Goal: Task Accomplishment & Management: Use online tool/utility

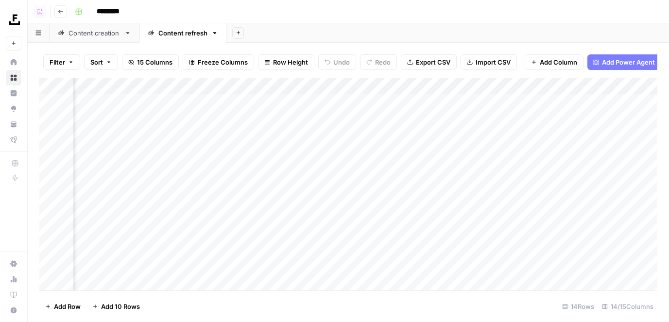
scroll to position [0, 313]
click at [458, 80] on div "Add Column" at bounding box center [348, 184] width 618 height 213
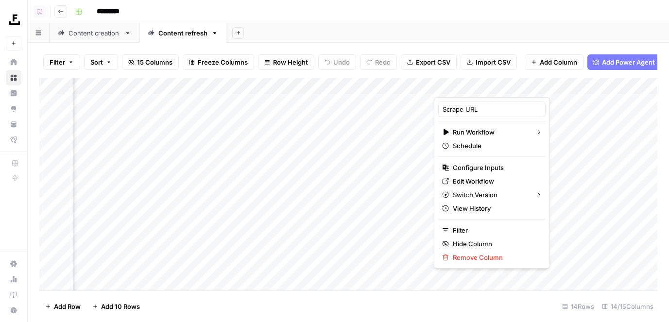
click at [521, 33] on div "Add Sheet" at bounding box center [447, 32] width 442 height 19
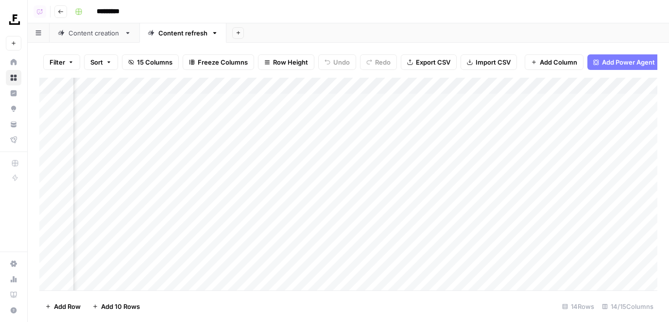
scroll to position [0, 164]
click at [352, 84] on div "Add Column" at bounding box center [348, 184] width 618 height 213
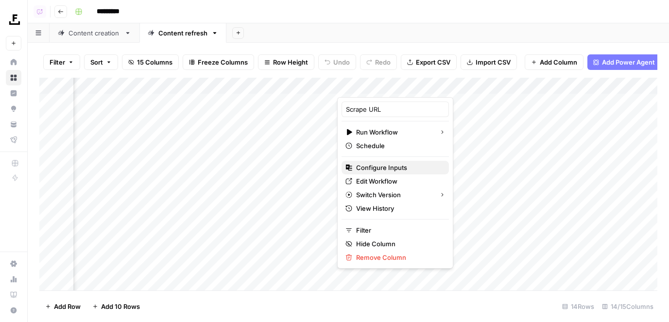
click at [363, 170] on span "Configure Inputs" at bounding box center [398, 168] width 85 height 10
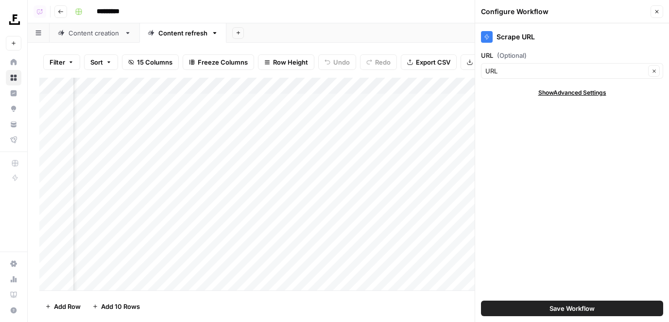
scroll to position [0, 0]
click at [492, 76] on div "URL Clear" at bounding box center [572, 71] width 182 height 16
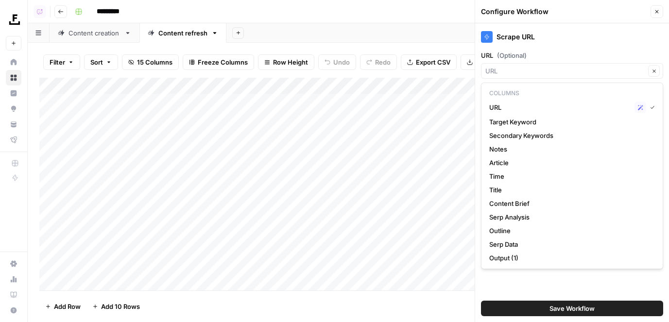
type input "URL"
click at [549, 49] on div "Scrape URL URL (Optional) URL Clear Show Advanced Settings Save Workflow" at bounding box center [572, 172] width 194 height 299
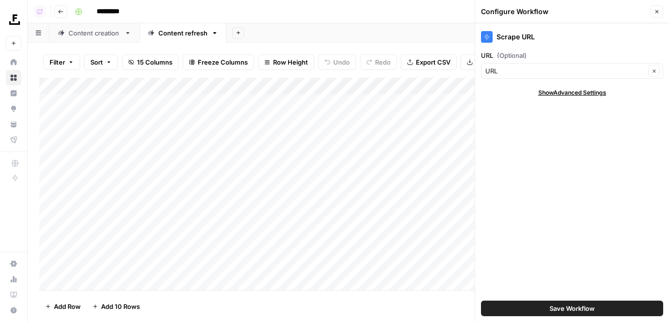
click at [655, 6] on button "Close" at bounding box center [656, 11] width 13 height 13
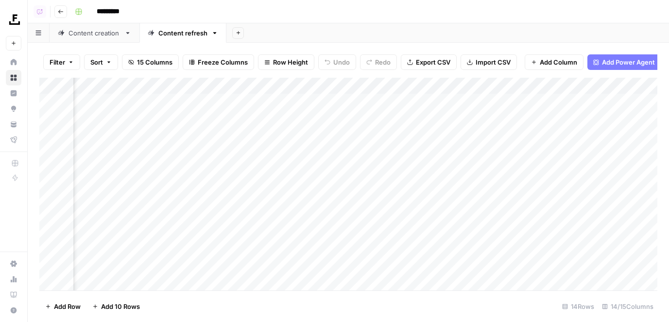
scroll to position [0, 884]
click at [626, 82] on span "Add Column" at bounding box center [635, 86] width 34 height 9
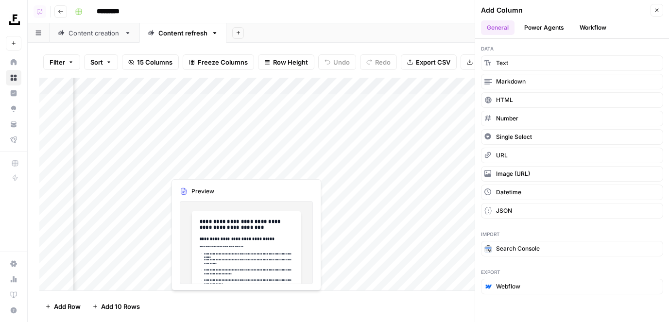
scroll to position [0, 263]
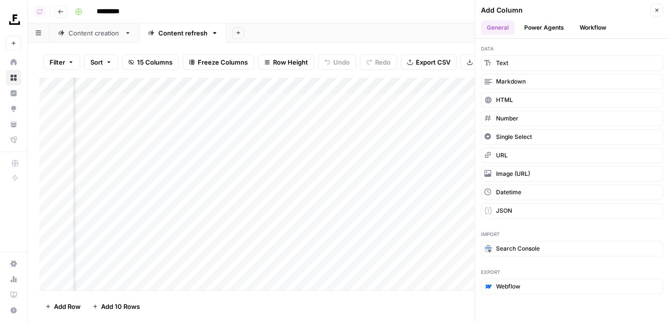
click at [169, 101] on div "Add Column" at bounding box center [348, 184] width 618 height 213
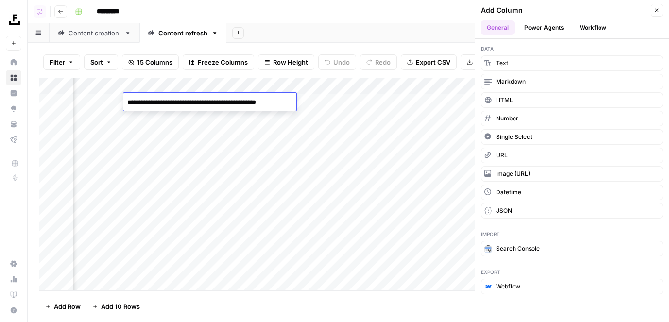
click at [360, 37] on div "Add Sheet" at bounding box center [447, 32] width 442 height 19
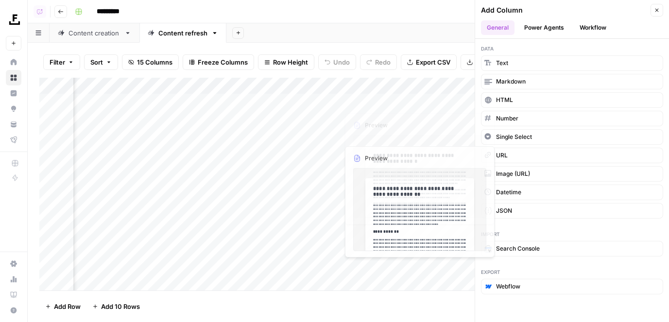
scroll to position [0, 394]
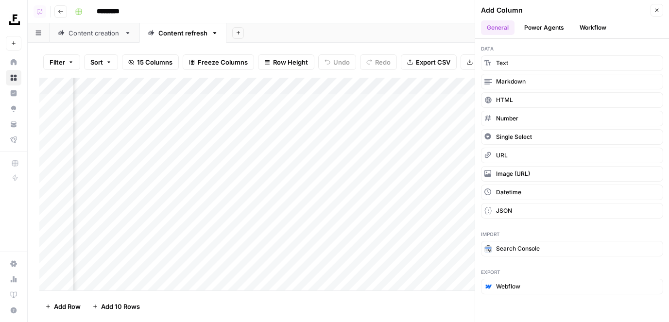
click at [286, 100] on div "Add Column" at bounding box center [348, 184] width 618 height 213
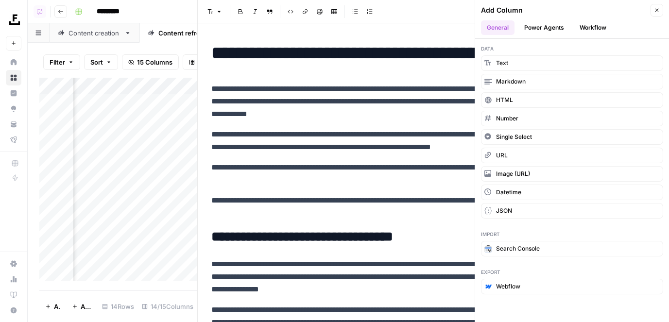
click at [661, 6] on button "Close" at bounding box center [656, 10] width 13 height 13
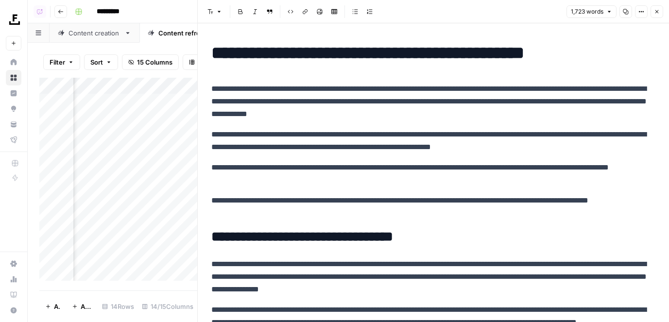
click at [657, 12] on icon "button" at bounding box center [656, 12] width 6 height 6
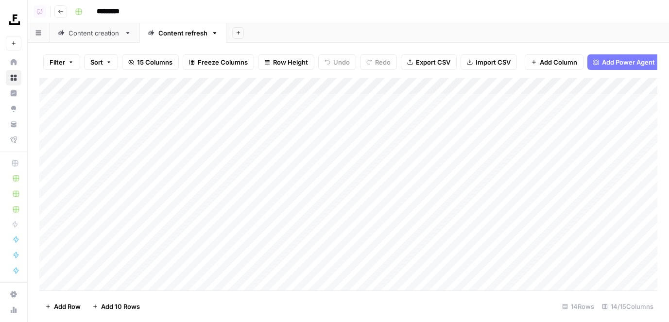
scroll to position [0, 7]
click at [91, 30] on div "Content creation" at bounding box center [94, 33] width 52 height 10
click at [466, 102] on div "Add Column" at bounding box center [348, 176] width 618 height 197
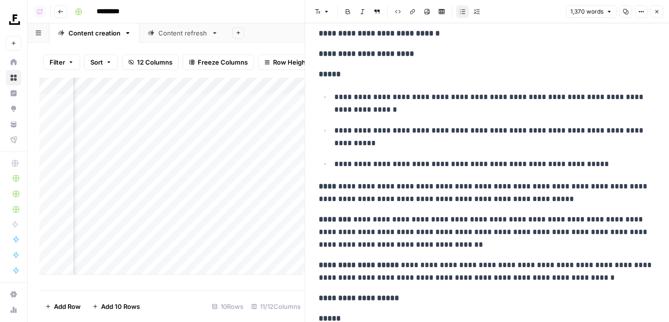
scroll to position [1175, 0]
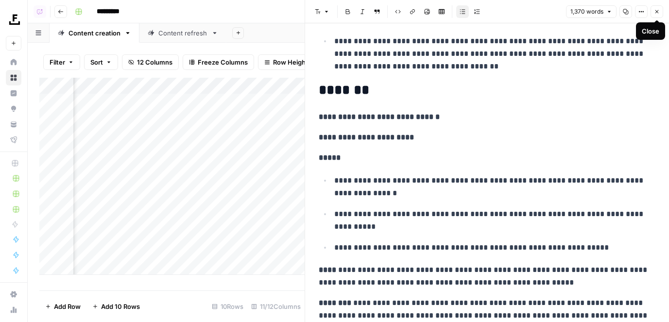
drag, startPoint x: 656, startPoint y: 11, endPoint x: 418, endPoint y: 221, distance: 316.8
click at [418, 221] on div "**********" at bounding box center [486, 161] width 364 height 322
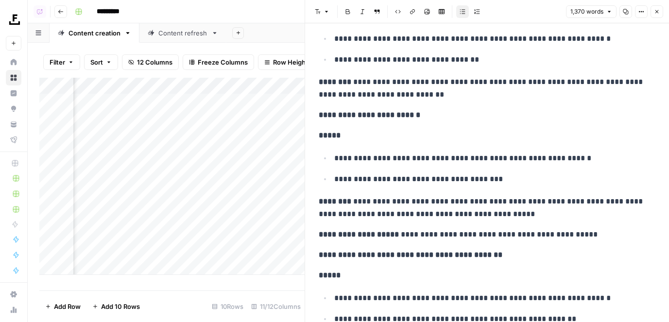
scroll to position [2098, 0]
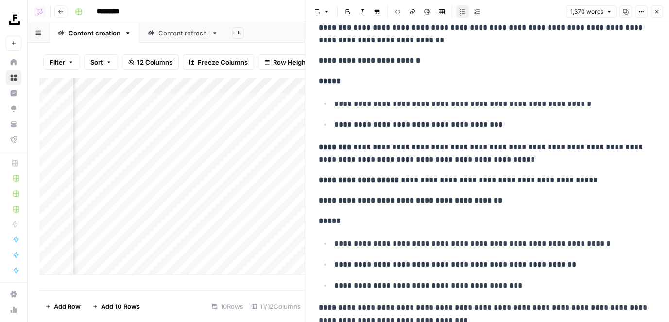
click at [657, 11] on icon "button" at bounding box center [656, 12] width 6 height 6
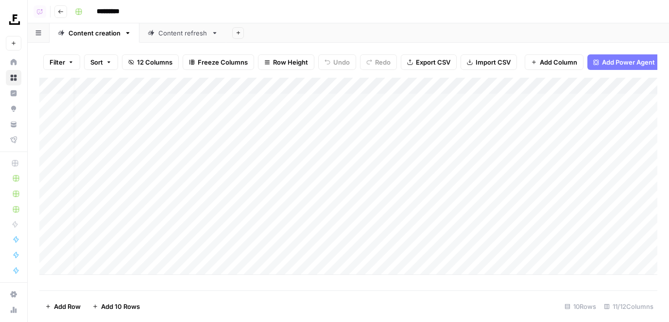
scroll to position [0, 273]
click at [191, 88] on div "Add Column" at bounding box center [348, 176] width 618 height 197
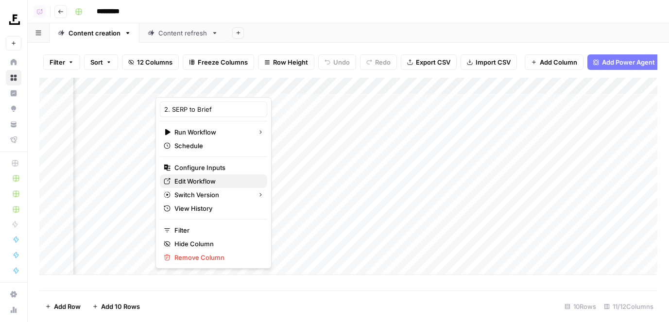
click at [201, 183] on span "Edit Workflow" at bounding box center [216, 181] width 85 height 10
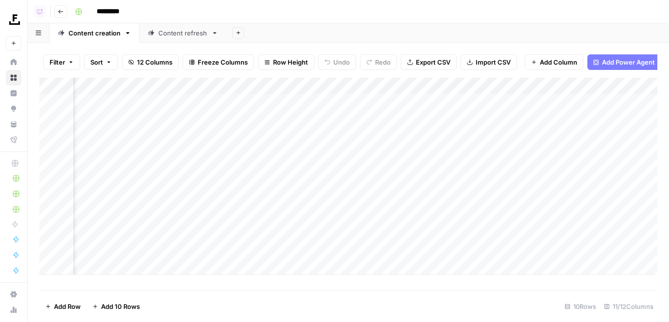
scroll to position [0, 0]
drag, startPoint x: 250, startPoint y: 88, endPoint x: 256, endPoint y: 89, distance: 6.8
click at [256, 89] on div "Add Column" at bounding box center [348, 176] width 618 height 197
drag, startPoint x: 256, startPoint y: 89, endPoint x: 285, endPoint y: 89, distance: 28.6
click at [285, 89] on div "Add Column" at bounding box center [348, 176] width 618 height 197
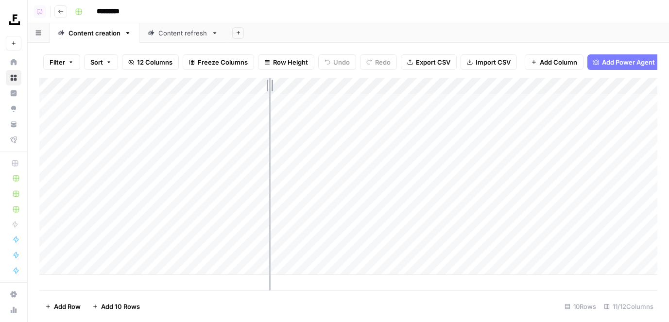
drag, startPoint x: 284, startPoint y: 89, endPoint x: 269, endPoint y: 89, distance: 15.5
click at [269, 89] on div "Add Column" at bounding box center [348, 176] width 618 height 197
click at [619, 89] on span "Add Column" at bounding box center [635, 86] width 34 height 9
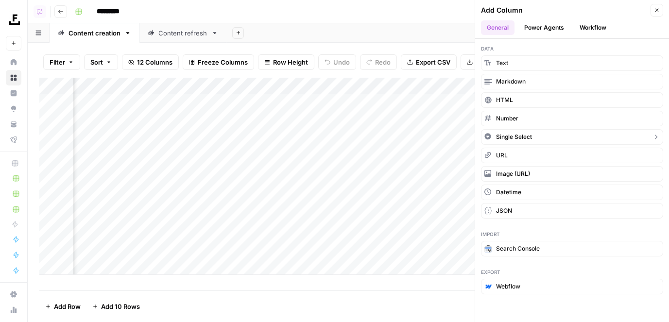
click at [527, 132] on button "Single Select" at bounding box center [572, 137] width 182 height 16
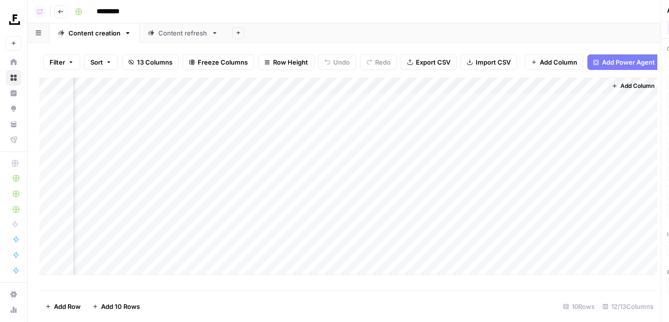
scroll to position [0, 544]
click at [554, 86] on div "Add Column" at bounding box center [348, 176] width 618 height 197
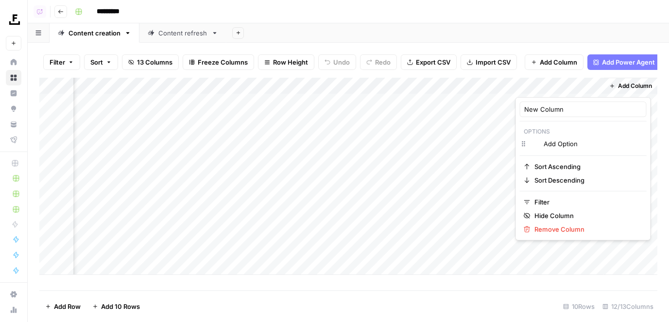
click at [554, 102] on div "New Column" at bounding box center [582, 109] width 127 height 16
type input "Content Type"
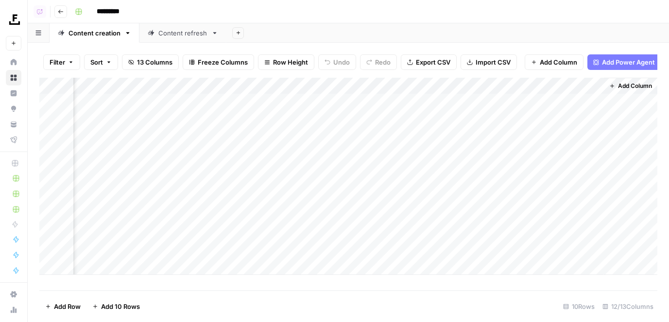
click at [536, 107] on div "Add Column" at bounding box center [348, 176] width 618 height 197
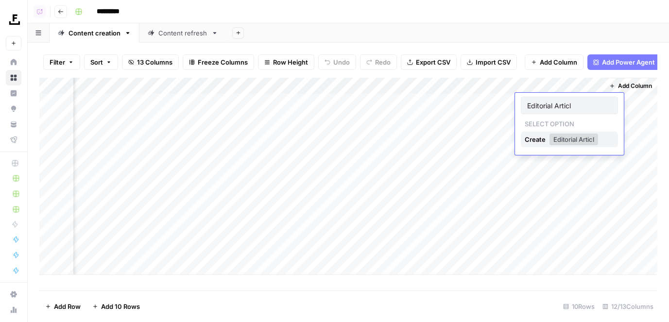
type input "Editorial Article"
type input "Editorial Listicle"
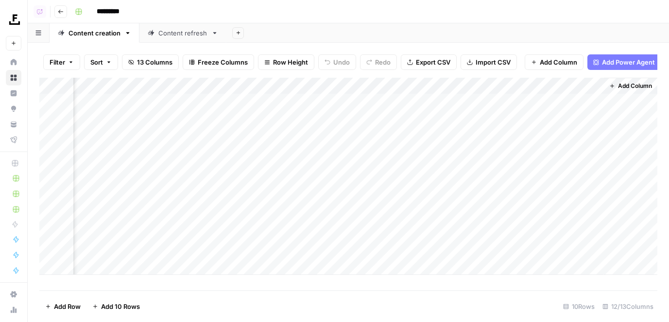
click at [552, 84] on div "Add Column" at bounding box center [348, 176] width 618 height 197
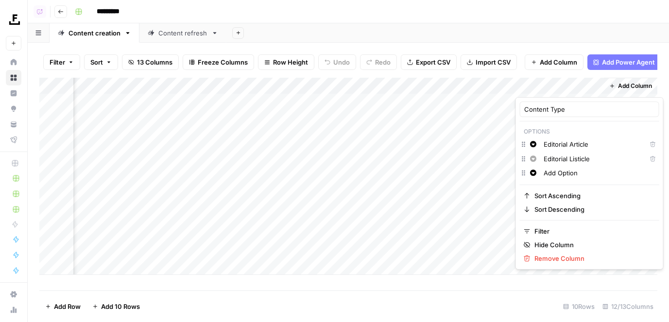
click at [514, 44] on div "Filter Sort 13 Columns Freeze Columns Row Height Undo Redo Export CSV Import CS…" at bounding box center [348, 182] width 641 height 279
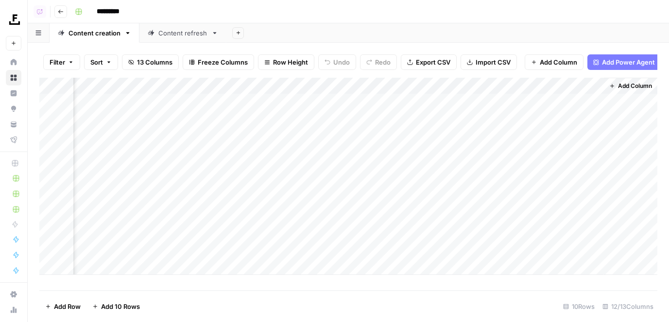
click at [559, 100] on div "Add Column" at bounding box center [348, 176] width 618 height 197
click at [559, 102] on div "Add Column" at bounding box center [348, 176] width 618 height 197
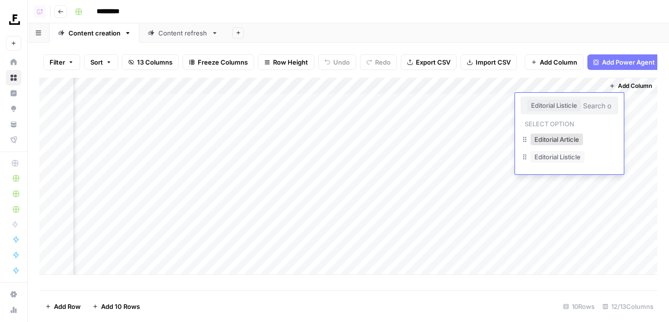
click at [556, 143] on button "Editorial Article" at bounding box center [556, 140] width 52 height 12
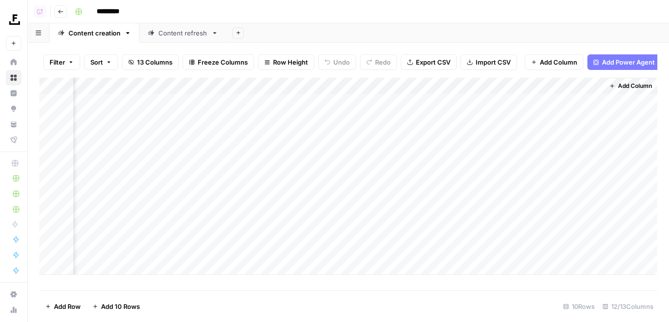
click at [565, 85] on div "Add Column" at bounding box center [348, 176] width 618 height 197
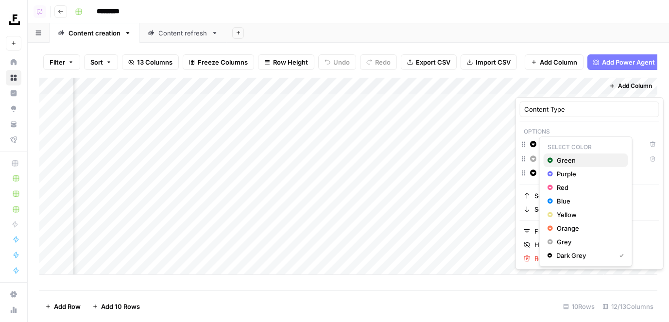
click at [552, 157] on icon "button" at bounding box center [550, 160] width 6 height 7
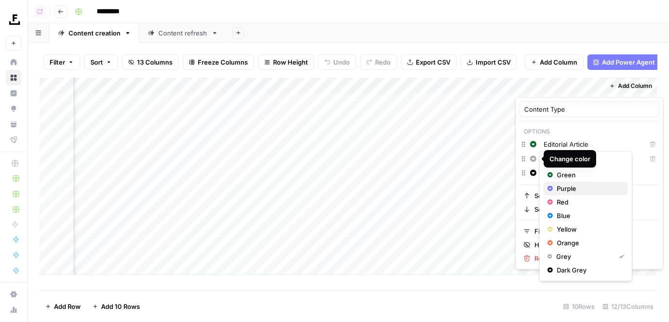
click at [558, 185] on span "Purple" at bounding box center [587, 189] width 63 height 10
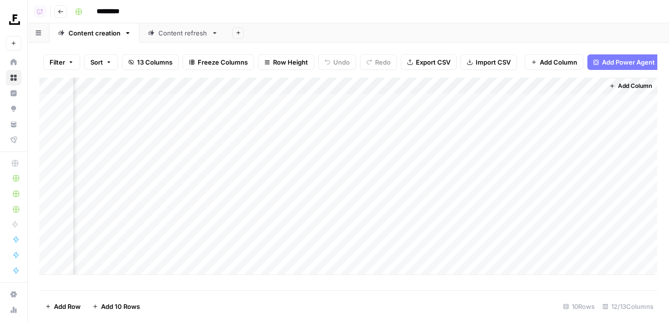
click at [533, 34] on div "Add Sheet" at bounding box center [447, 32] width 442 height 19
drag, startPoint x: 560, startPoint y: 83, endPoint x: 138, endPoint y: 83, distance: 422.4
click at [137, 83] on div "Add Column" at bounding box center [348, 176] width 618 height 197
drag, startPoint x: 485, startPoint y: 85, endPoint x: 92, endPoint y: 85, distance: 392.8
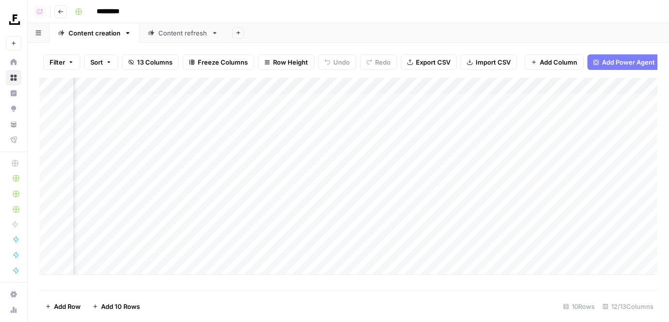
click at [92, 85] on div "Add Column" at bounding box center [348, 176] width 618 height 197
click at [207, 87] on div "Add Column" at bounding box center [348, 176] width 618 height 197
click at [251, 36] on div "Add Sheet" at bounding box center [447, 32] width 442 height 19
drag, startPoint x: 250, startPoint y: 90, endPoint x: 234, endPoint y: 90, distance: 15.1
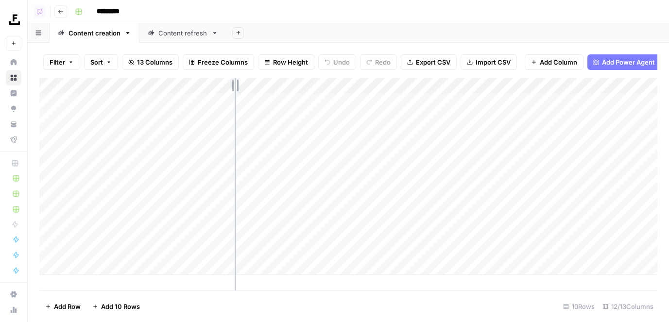
click at [234, 90] on div "Add Column" at bounding box center [348, 176] width 618 height 197
click at [213, 120] on div "Add Column" at bounding box center [348, 176] width 618 height 197
click at [207, 125] on div "Add Column" at bounding box center [348, 176] width 618 height 197
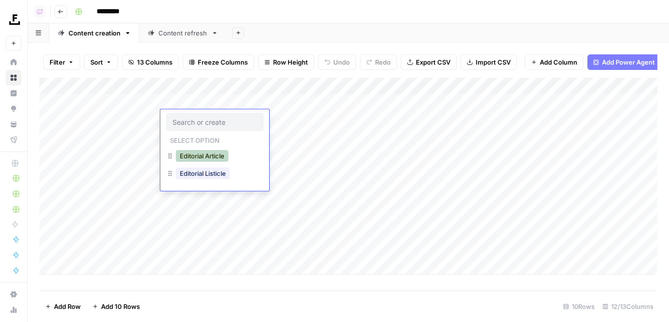
click at [200, 157] on button "Editorial Article" at bounding box center [202, 156] width 52 height 12
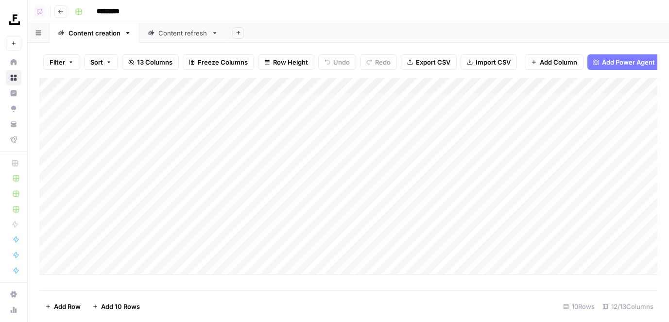
click at [186, 141] on div "Add Column" at bounding box center [348, 176] width 618 height 197
click at [185, 137] on div "Add Column" at bounding box center [348, 176] width 618 height 197
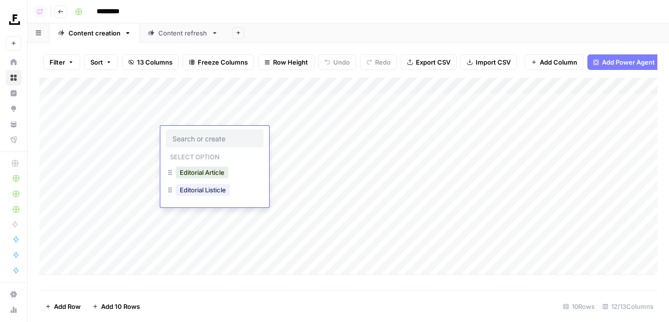
click at [188, 162] on div "Select option Editorial Article Editorial Listicle" at bounding box center [214, 167] width 109 height 82
click at [188, 170] on button "Editorial Article" at bounding box center [202, 173] width 52 height 12
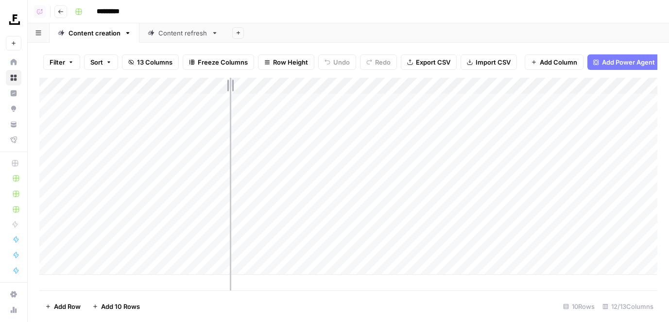
drag, startPoint x: 234, startPoint y: 84, endPoint x: 229, endPoint y: 84, distance: 5.8
click at [229, 84] on div "Add Column" at bounding box center [348, 176] width 618 height 197
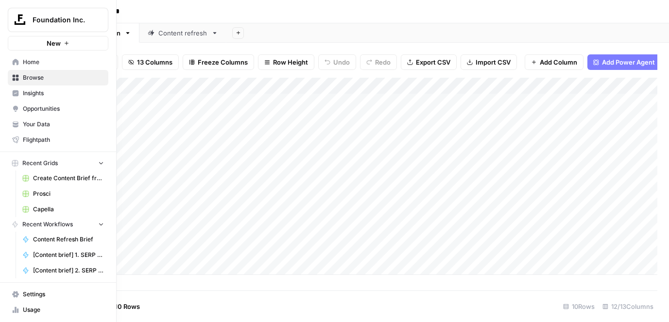
click at [38, 58] on span "Home" at bounding box center [63, 62] width 81 height 9
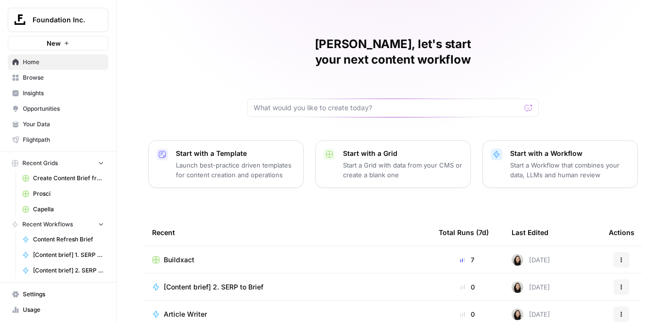
scroll to position [9, 0]
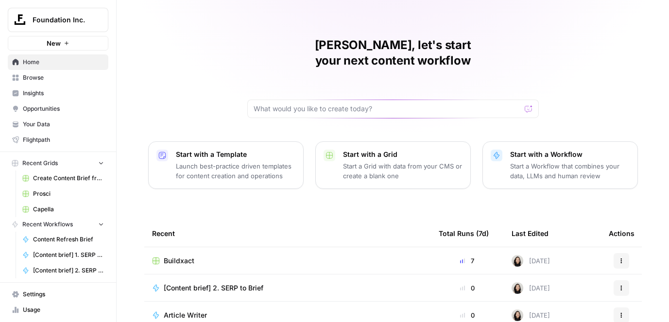
click at [78, 80] on span "Browse" at bounding box center [63, 77] width 81 height 9
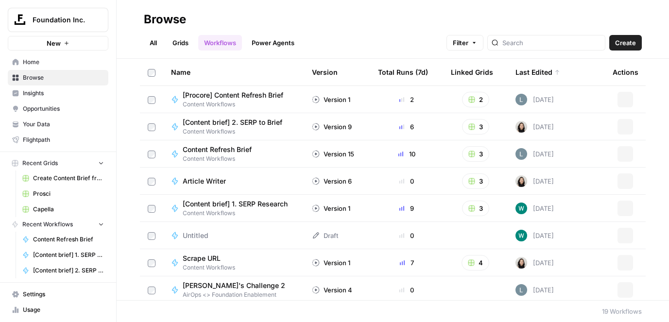
click at [180, 47] on link "Grids" at bounding box center [181, 43] width 28 height 16
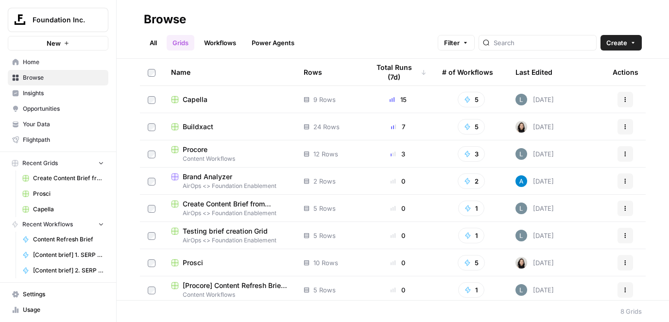
scroll to position [3, 0]
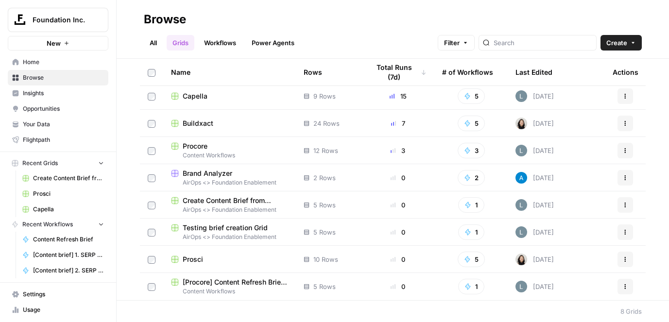
click at [359, 13] on div "Browse" at bounding box center [393, 20] width 498 height 16
click at [195, 122] on span "Buildxact" at bounding box center [198, 123] width 31 height 10
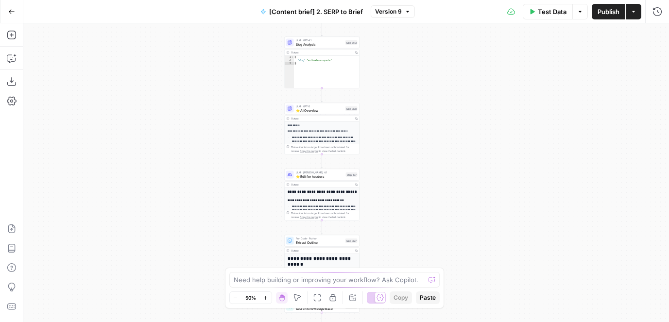
drag, startPoint x: 466, startPoint y: 210, endPoint x: 413, endPoint y: 111, distance: 112.7
click at [413, 111] on div "Workflow Input Settings Inputs Run Code · JavaScript Structure Competitor Keywo…" at bounding box center [345, 172] width 645 height 299
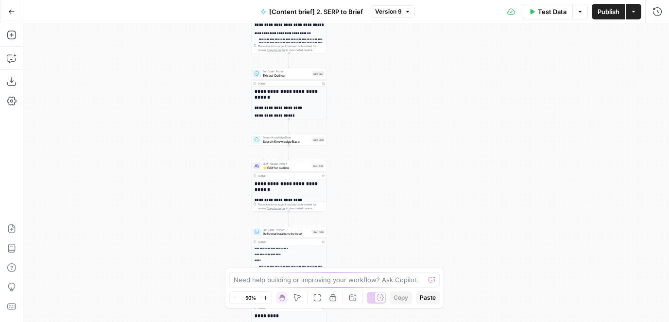
drag, startPoint x: 413, startPoint y: 232, endPoint x: 408, endPoint y: 70, distance: 162.2
click at [408, 70] on div "Workflow Input Settings Inputs Run Code · JavaScript Structure Competitor Keywo…" at bounding box center [345, 172] width 645 height 299
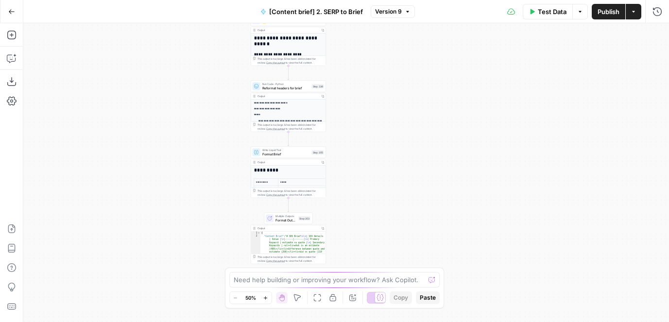
drag, startPoint x: 396, startPoint y: 177, endPoint x: 395, endPoint y: 82, distance: 95.2
click at [395, 82] on div "Workflow Input Settings Inputs Run Code · JavaScript Structure Competitor Keywo…" at bounding box center [345, 172] width 645 height 299
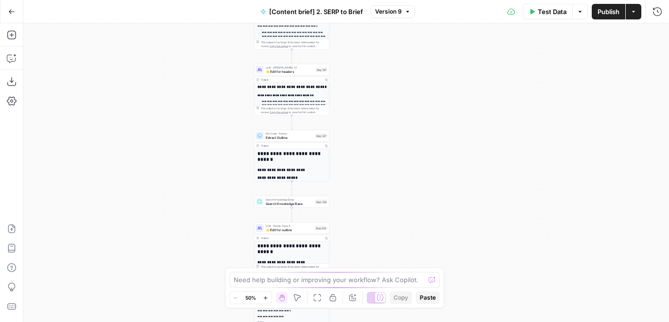
drag, startPoint x: 387, startPoint y: 190, endPoint x: 391, endPoint y: 398, distance: 207.8
click at [391, 321] on html "Foundation Inc. New Home Browse Insights Opportunities Your Data Flightpath Rec…" at bounding box center [334, 161] width 669 height 322
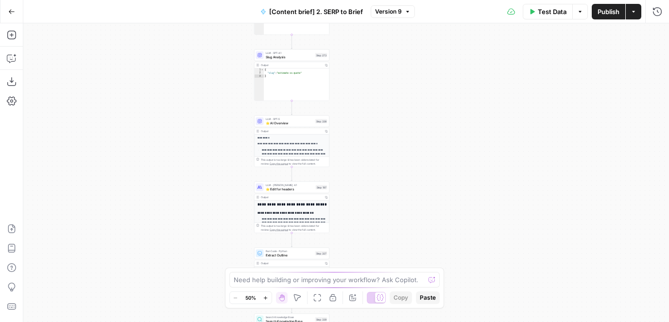
drag, startPoint x: 390, startPoint y: 165, endPoint x: 390, endPoint y: 312, distance: 147.6
click at [390, 312] on div "Workflow Input Settings Inputs Run Code · JavaScript Structure Competitor Keywo…" at bounding box center [345, 172] width 645 height 299
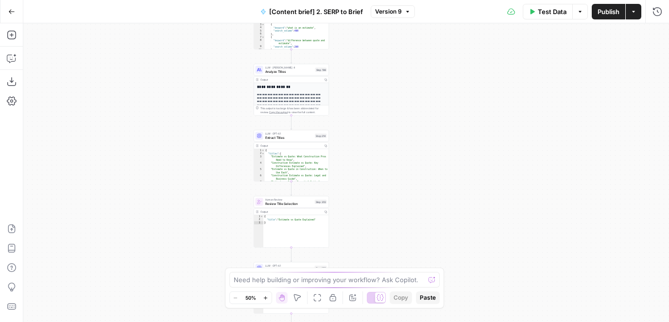
drag, startPoint x: 389, startPoint y: 77, endPoint x: 388, endPoint y: 260, distance: 183.0
click at [388, 260] on div "Workflow Input Settings Inputs Run Code · JavaScript Structure Competitor Keywo…" at bounding box center [345, 172] width 645 height 299
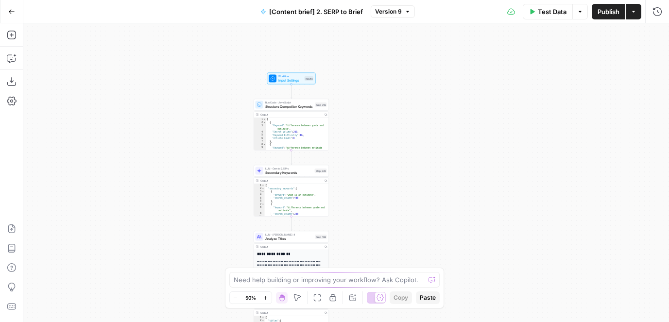
drag, startPoint x: 380, startPoint y: 100, endPoint x: 380, endPoint y: 310, distance: 209.2
click at [380, 310] on div "Workflow Input Settings Inputs Run Code · JavaScript Structure Competitor Keywo…" at bounding box center [345, 172] width 645 height 299
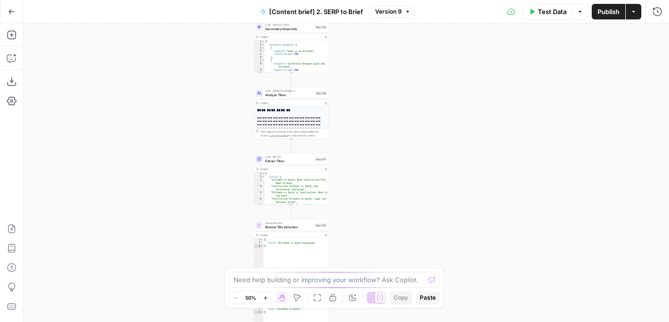
drag, startPoint x: 375, startPoint y: 215, endPoint x: 375, endPoint y: 61, distance: 154.4
click at [375, 28] on div "Workflow Input Settings Inputs Run Code · JavaScript Structure Competitor Keywo…" at bounding box center [345, 172] width 645 height 299
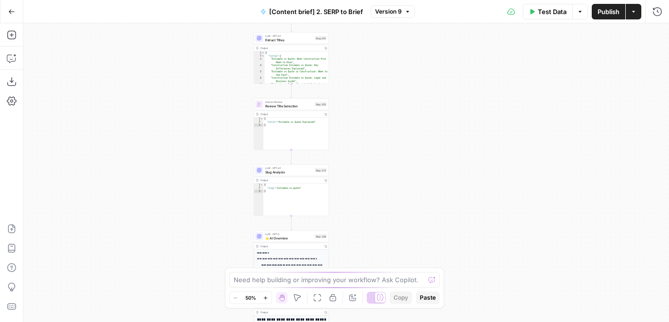
drag, startPoint x: 375, startPoint y: 181, endPoint x: 375, endPoint y: 48, distance: 132.5
click at [375, 48] on div "Workflow Input Settings Inputs Run Code · JavaScript Structure Competitor Keywo…" at bounding box center [345, 172] width 645 height 299
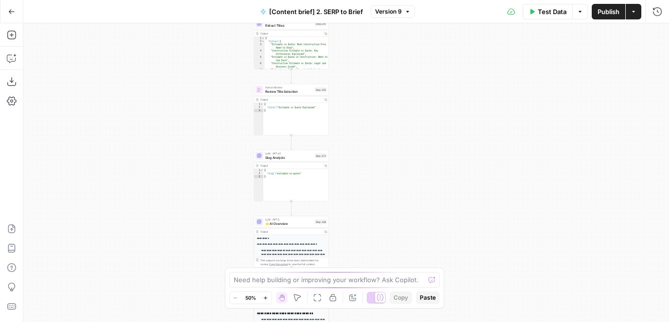
drag, startPoint x: 380, startPoint y: 207, endPoint x: 380, endPoint y: 117, distance: 90.8
click at [380, 117] on div "Workflow Input Settings Inputs Run Code · JavaScript Structure Competitor Keywo…" at bounding box center [345, 172] width 645 height 299
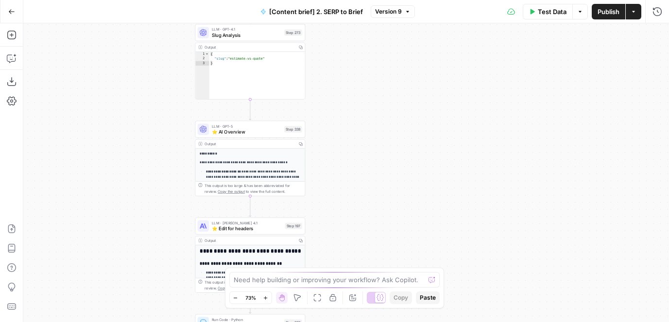
drag, startPoint x: 381, startPoint y: 191, endPoint x: 380, endPoint y: 100, distance: 90.8
click at [381, 100] on div "Workflow Input Settings Inputs Run Code · JavaScript Structure Competitor Keywo…" at bounding box center [345, 172] width 645 height 299
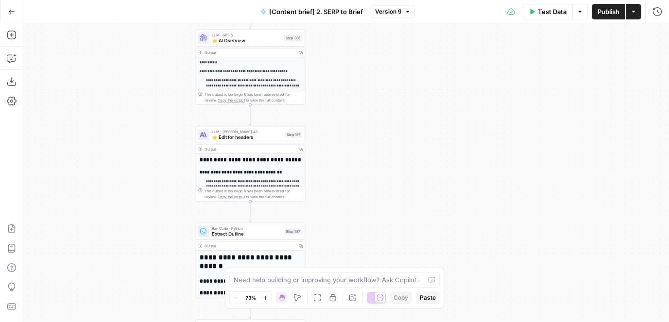
click at [379, 178] on div "Workflow Input Settings Inputs Run Code · JavaScript Structure Competitor Keywo…" at bounding box center [345, 172] width 645 height 299
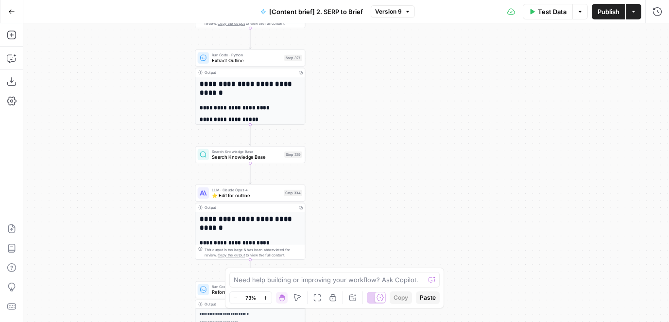
drag, startPoint x: 368, startPoint y: 192, endPoint x: 368, endPoint y: 23, distance: 168.9
click at [368, 23] on div "Workflow Input Settings Inputs Run Code · JavaScript Structure Competitor Keywo…" at bounding box center [345, 172] width 645 height 299
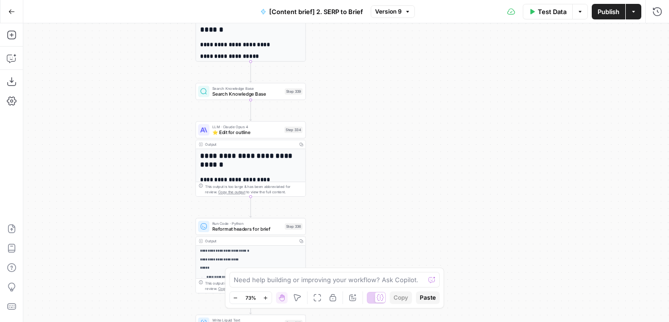
drag, startPoint x: 368, startPoint y: 167, endPoint x: 368, endPoint y: 103, distance: 64.1
click at [368, 103] on div "Workflow Input Settings Inputs Run Code · JavaScript Structure Competitor Keywo…" at bounding box center [345, 172] width 645 height 299
click at [256, 136] on div "LLM · [PERSON_NAME] Opus 4 ⭐️ Edit for outline Step 334 Copy step Delete step E…" at bounding box center [250, 128] width 110 height 17
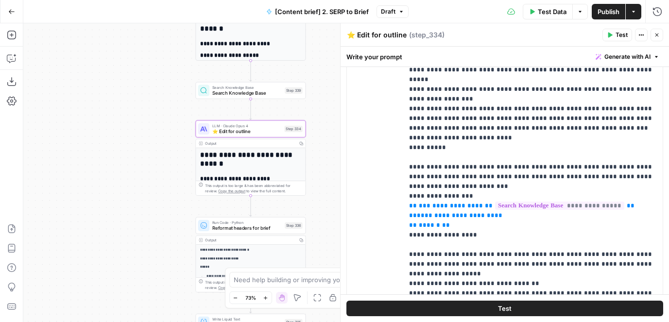
scroll to position [882, 0]
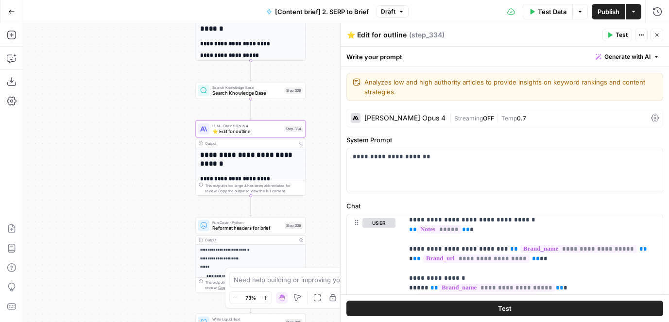
type input "t"
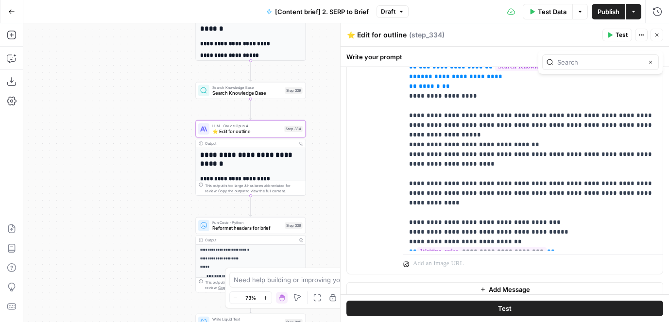
scroll to position [882, 0]
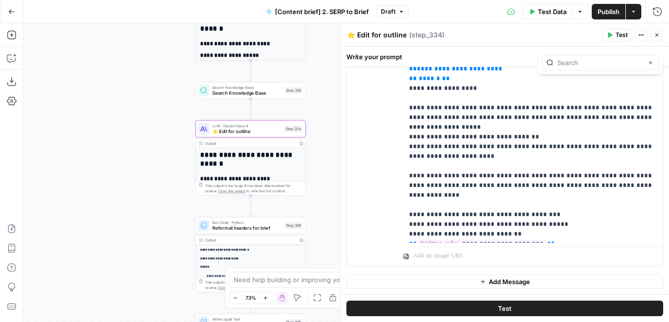
click at [9, 16] on button "Go Back" at bounding box center [11, 11] width 17 height 17
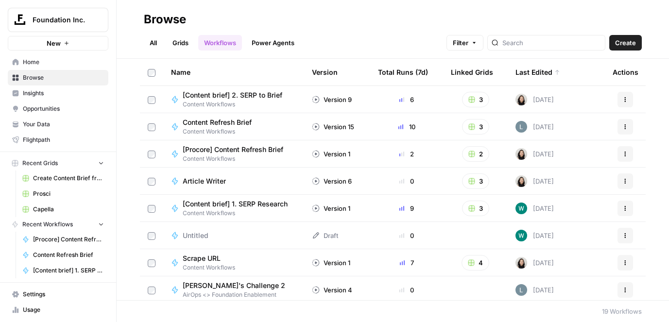
click at [181, 46] on link "Grids" at bounding box center [181, 43] width 28 height 16
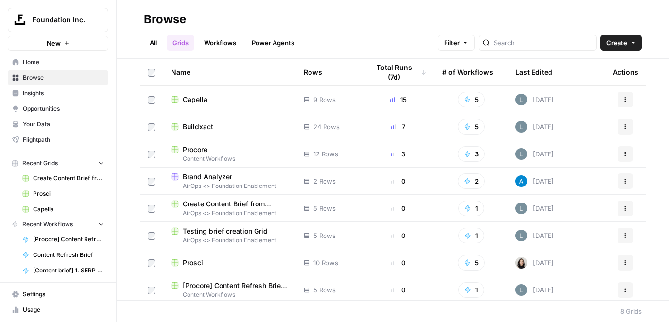
click at [193, 130] on span "Buildxact" at bounding box center [198, 127] width 31 height 10
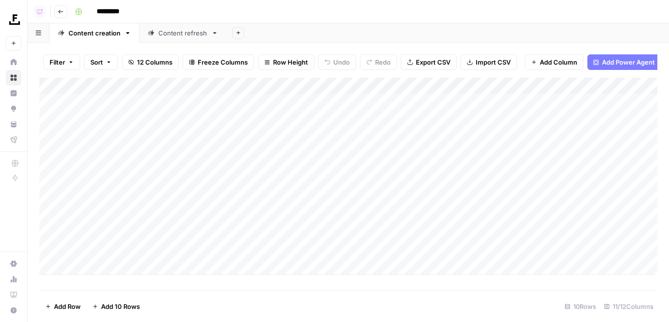
click at [64, 14] on button "Go back" at bounding box center [60, 11] width 13 height 13
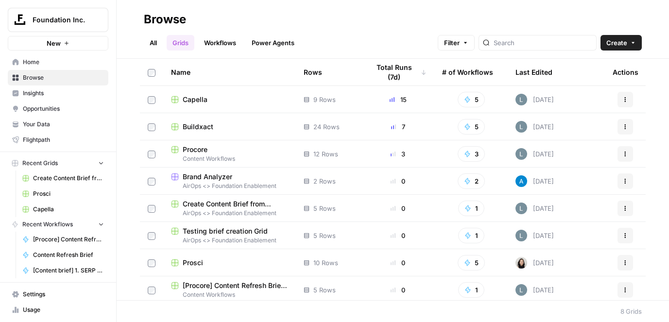
click at [205, 149] on span "Procore" at bounding box center [195, 150] width 25 height 10
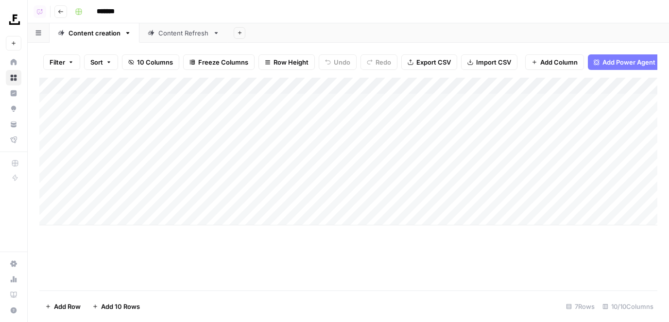
click at [273, 84] on div "Add Column" at bounding box center [348, 152] width 618 height 148
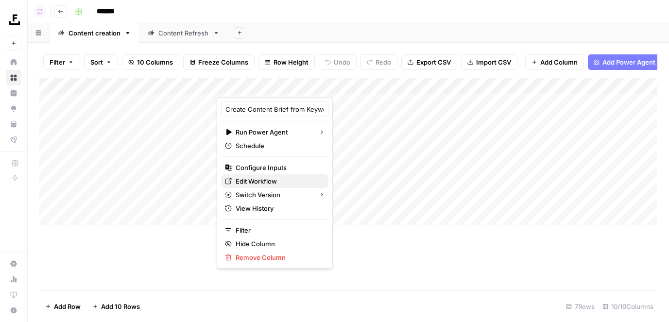
click at [266, 180] on span "Edit Workflow" at bounding box center [277, 181] width 85 height 10
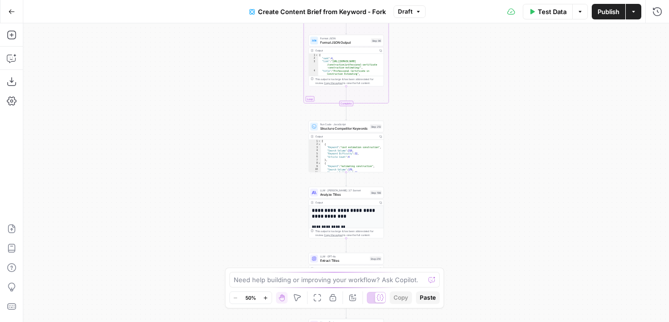
click at [360, 17] on button "Create Content Brief from Keyword - Fork" at bounding box center [317, 12] width 148 height 16
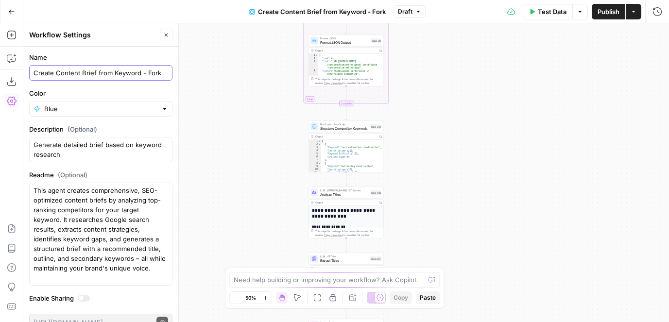
click at [139, 73] on input "Create Content Brief from Keyword - Fork" at bounding box center [100, 73] width 134 height 10
click at [149, 73] on input "Create Content Brief from Keyword - Fork" at bounding box center [100, 73] width 134 height 10
drag, startPoint x: 146, startPoint y: 73, endPoint x: 248, endPoint y: 73, distance: 102.0
click at [248, 73] on body "Foundation Inc. New Home Browse Insights Opportunities Your Data Flightpath Rec…" at bounding box center [334, 161] width 669 height 322
type input "Procore Content Brief"
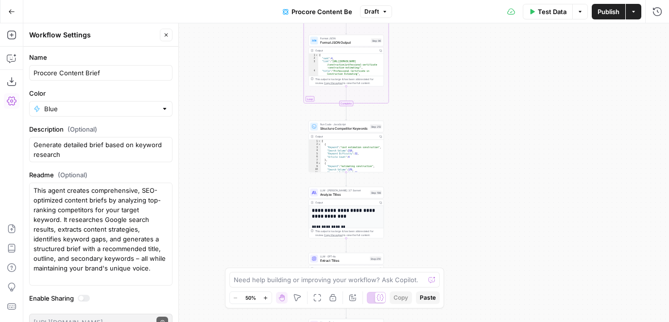
click at [303, 141] on div "Workflow Input Settings Inputs SEO Research Semrush Keyword Overview Step 224 O…" at bounding box center [345, 172] width 645 height 299
click at [13, 6] on button "Go Back" at bounding box center [11, 11] width 17 height 17
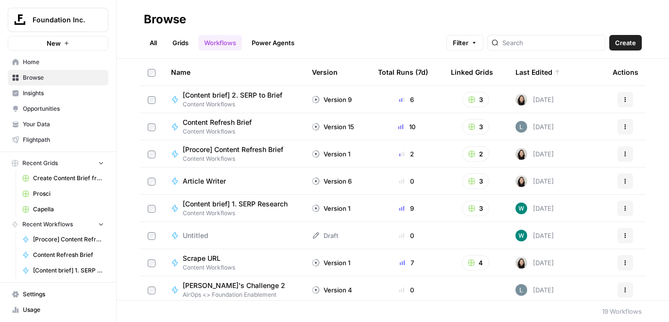
click at [279, 37] on link "Power Agents" at bounding box center [273, 43] width 54 height 16
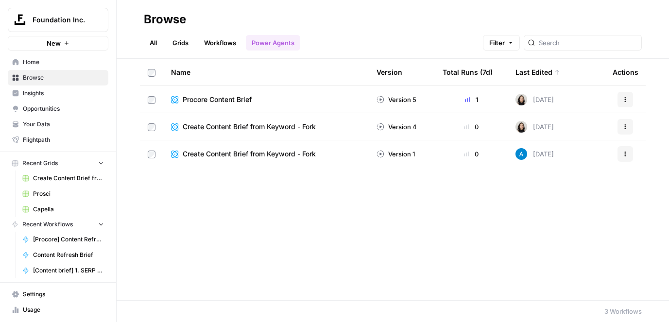
click at [181, 47] on link "Grids" at bounding box center [181, 43] width 28 height 16
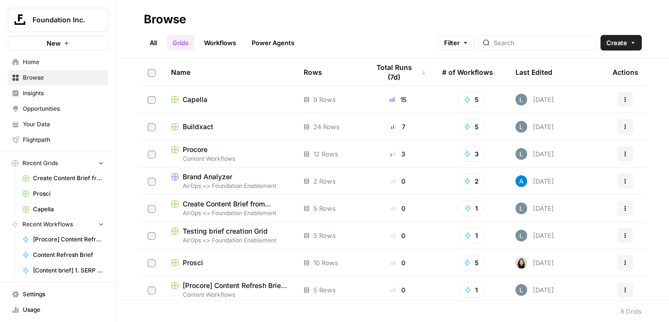
click at [190, 149] on span "Procore" at bounding box center [195, 150] width 25 height 10
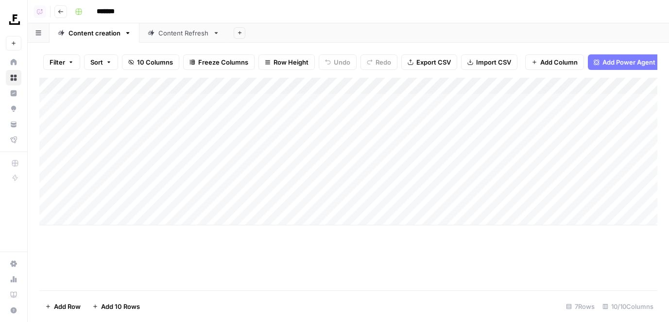
click at [236, 85] on div "Add Column" at bounding box center [348, 152] width 618 height 148
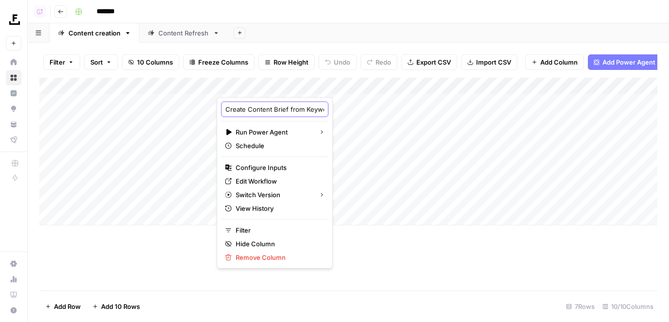
click at [260, 108] on input "Create Content Brief from Keyword - Fork" at bounding box center [274, 109] width 99 height 10
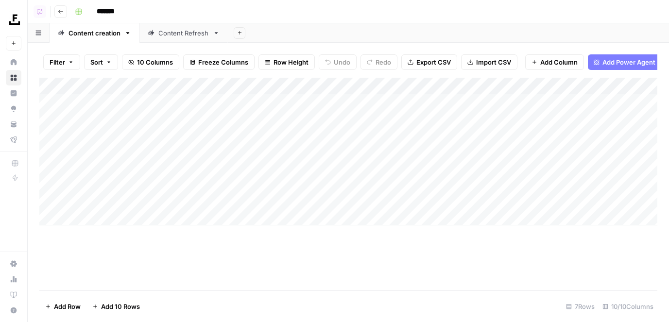
click at [299, 81] on div "Add Column" at bounding box center [348, 152] width 618 height 148
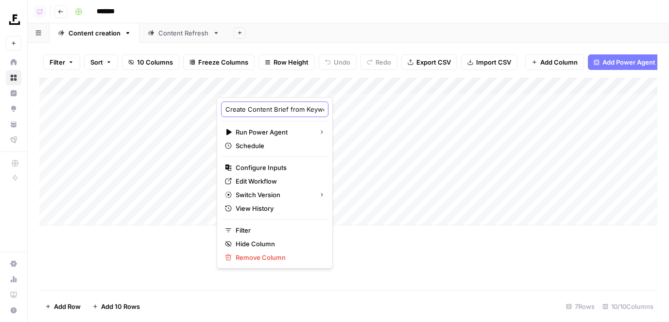
click at [273, 109] on input "Create Content Brief from Keyword - Fork" at bounding box center [274, 109] width 99 height 10
type input "Procore Content Brief"
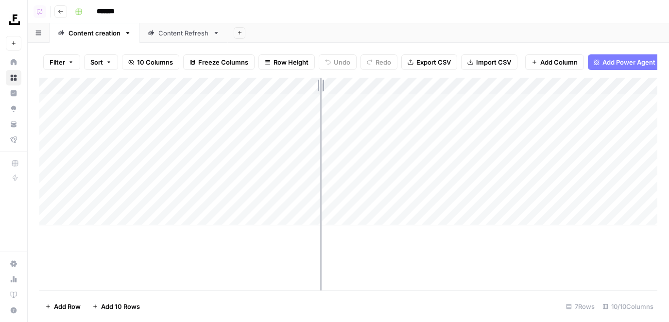
drag, startPoint x: 380, startPoint y: 86, endPoint x: 320, endPoint y: 85, distance: 60.2
click at [320, 86] on div "Add Column" at bounding box center [348, 152] width 618 height 148
